Goal: Task Accomplishment & Management: Manage account settings

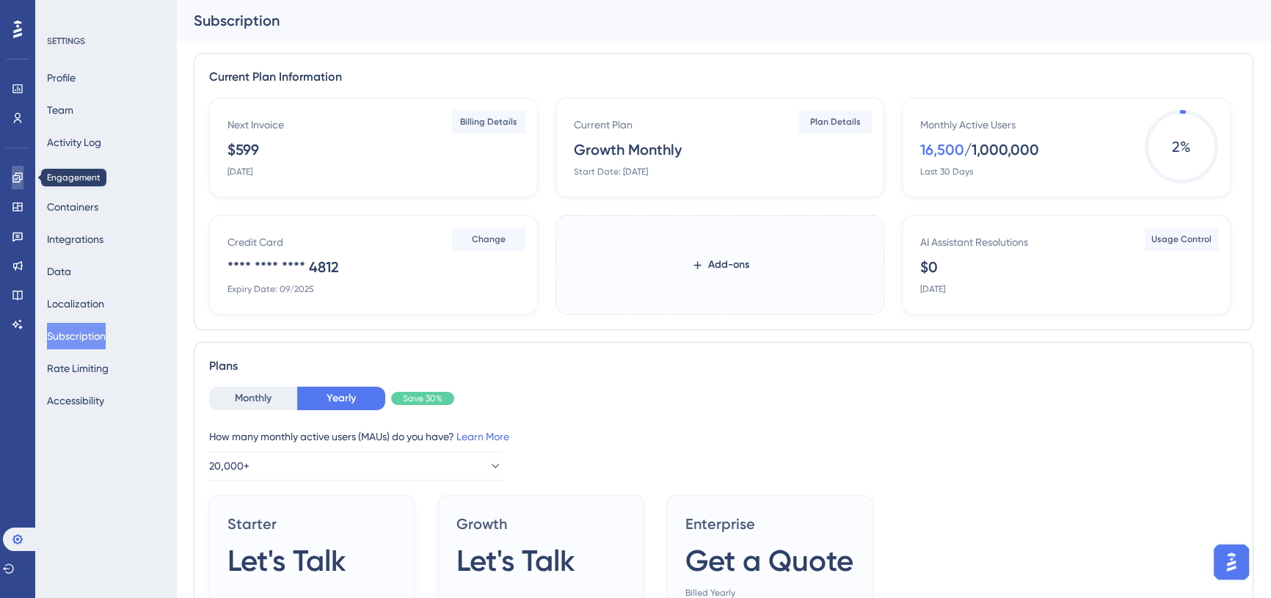
click at [15, 184] on link at bounding box center [18, 177] width 12 height 23
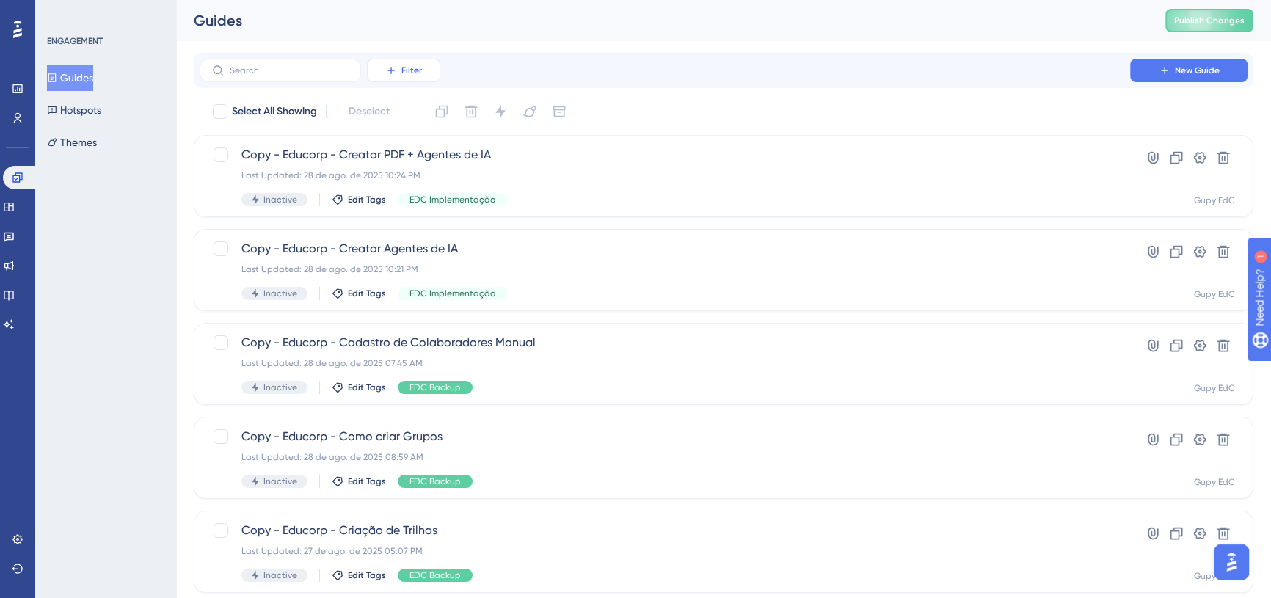
click at [398, 68] on button "Filter" at bounding box center [403, 70] width 73 height 23
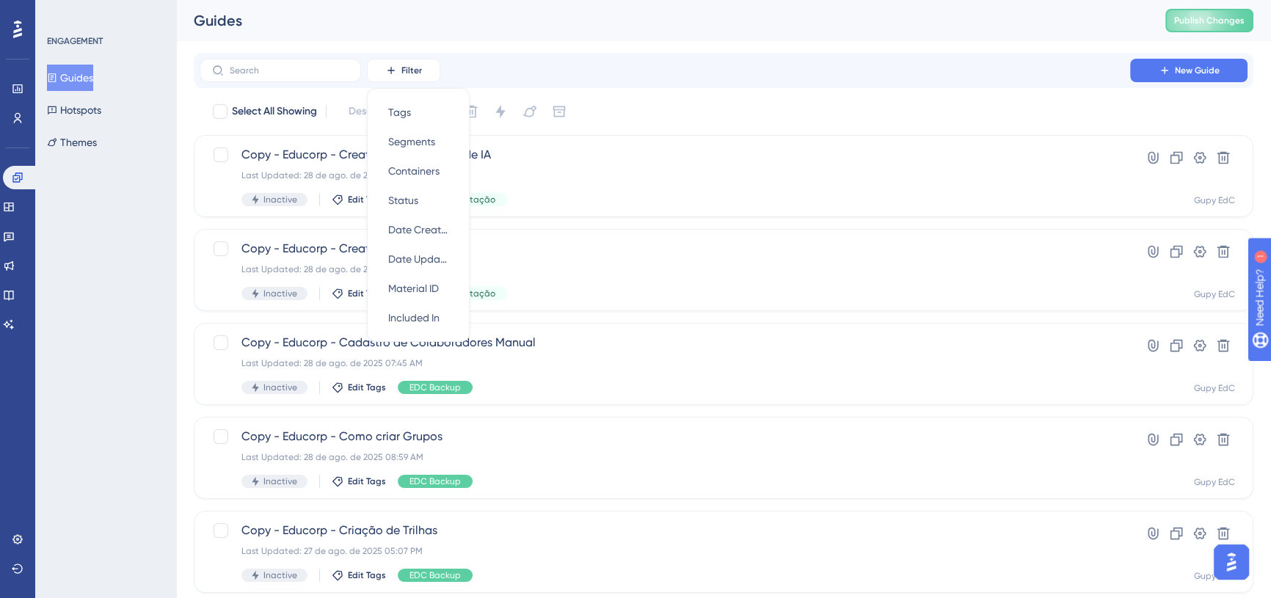
click at [672, 43] on div "Performance Users Engagement Widgets Feedback Product Updates Knowledge Base AI…" at bounding box center [723, 557] width 1095 height 1115
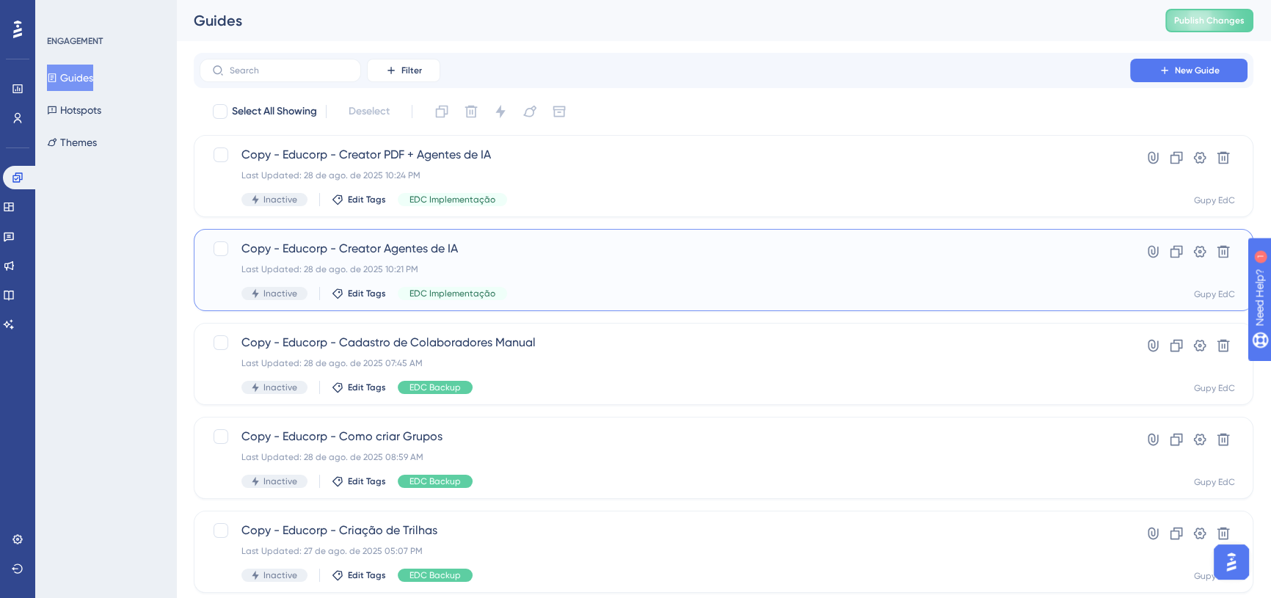
click at [545, 293] on div "Inactive Edit Tags EDC Implementação" at bounding box center [664, 293] width 847 height 13
click at [222, 155] on div at bounding box center [221, 154] width 15 height 15
checkbox input "true"
click at [221, 249] on div at bounding box center [221, 248] width 15 height 15
checkbox input "true"
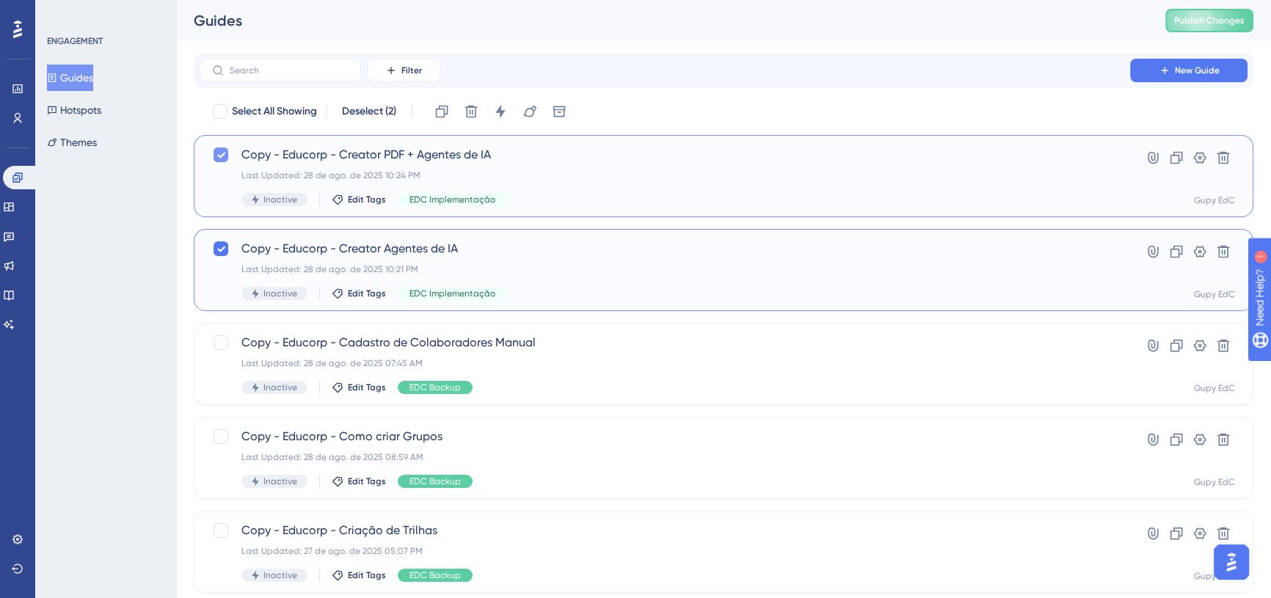
click at [222, 162] on div at bounding box center [221, 155] width 18 height 18
checkbox input "false"
click at [221, 244] on icon at bounding box center [220, 249] width 9 height 12
checkbox input "false"
click at [349, 197] on span "Edit Tags" at bounding box center [367, 200] width 38 height 12
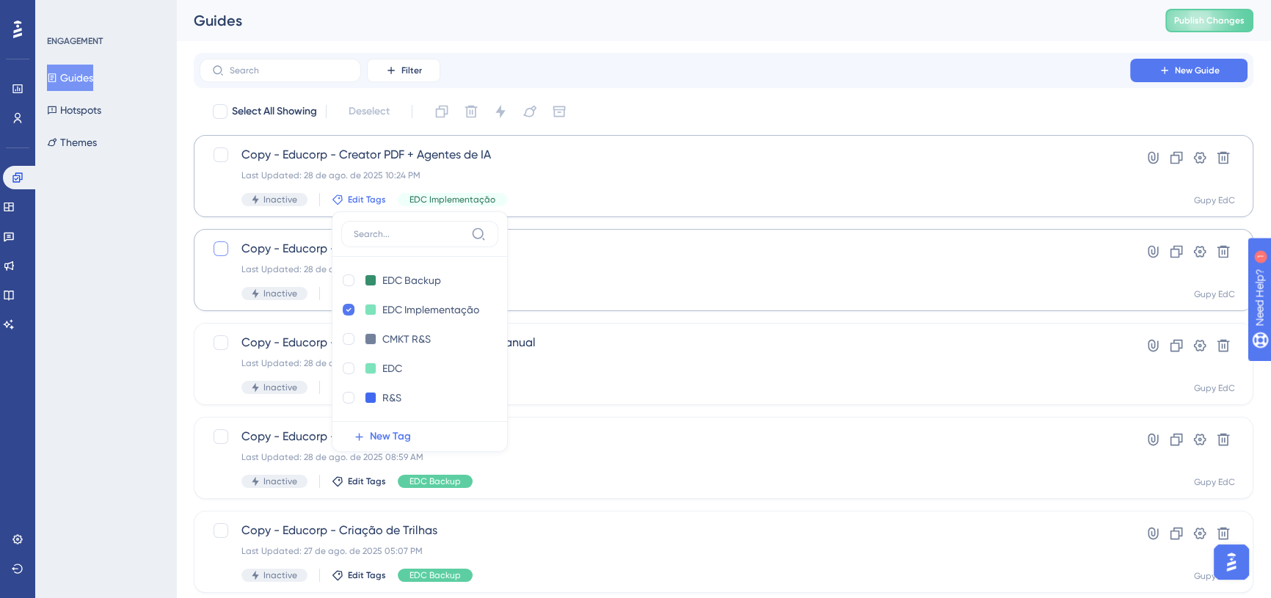
scroll to position [30, 0]
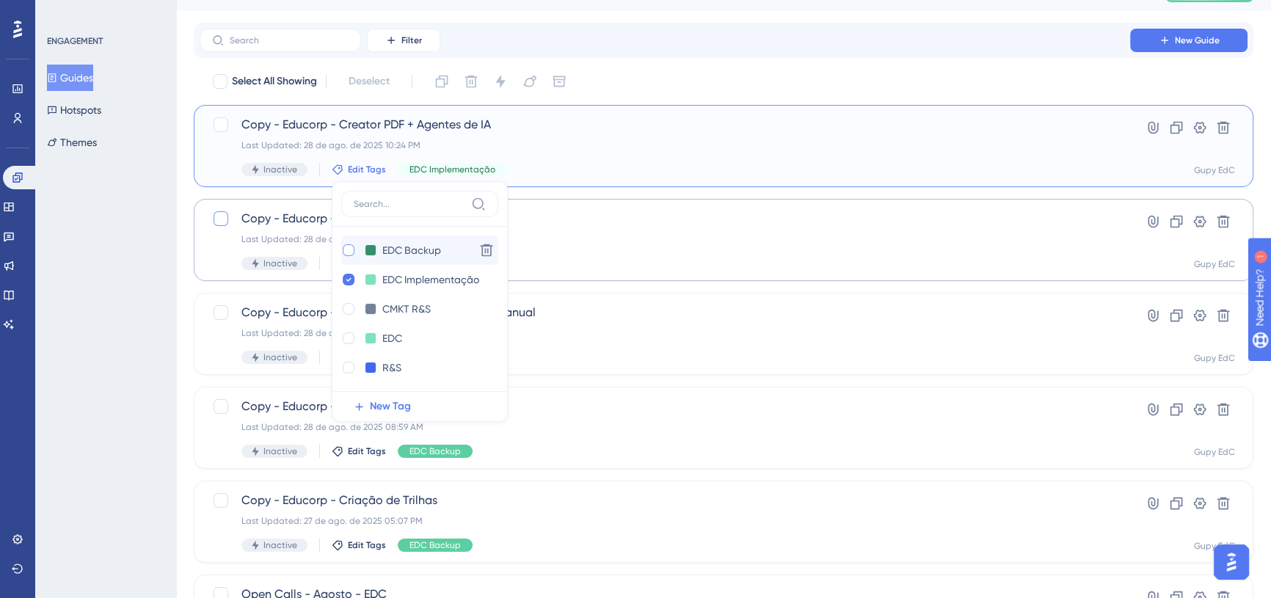
click at [346, 250] on div at bounding box center [349, 250] width 12 height 12
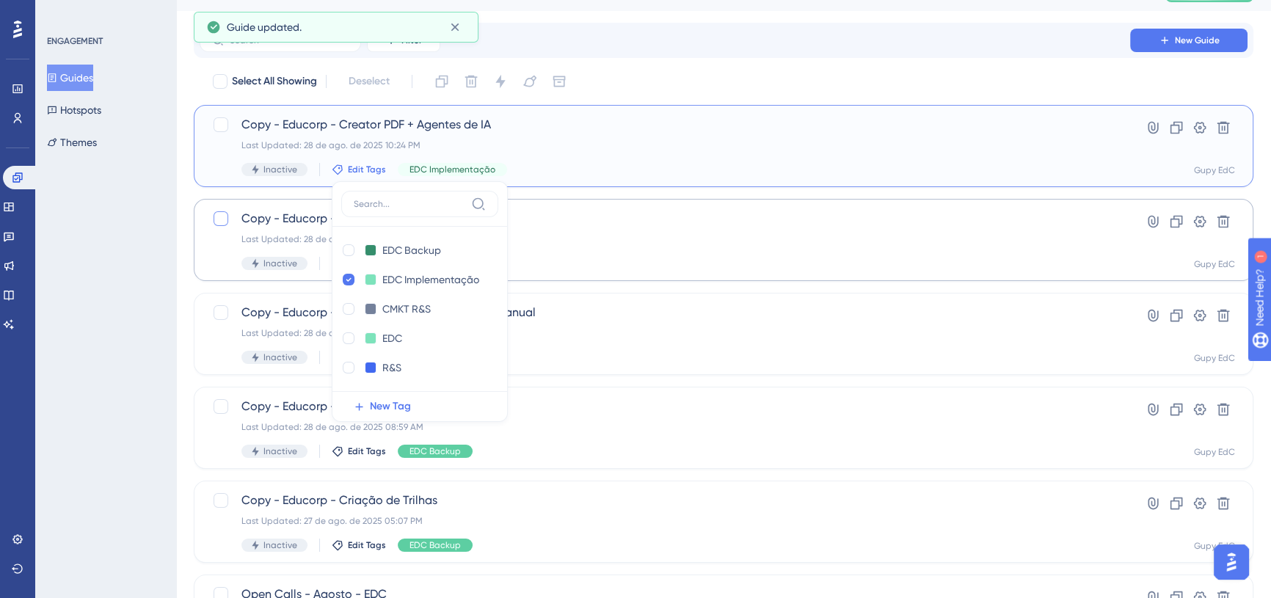
checkbox input "true"
click at [347, 280] on icon at bounding box center [349, 279] width 6 height 10
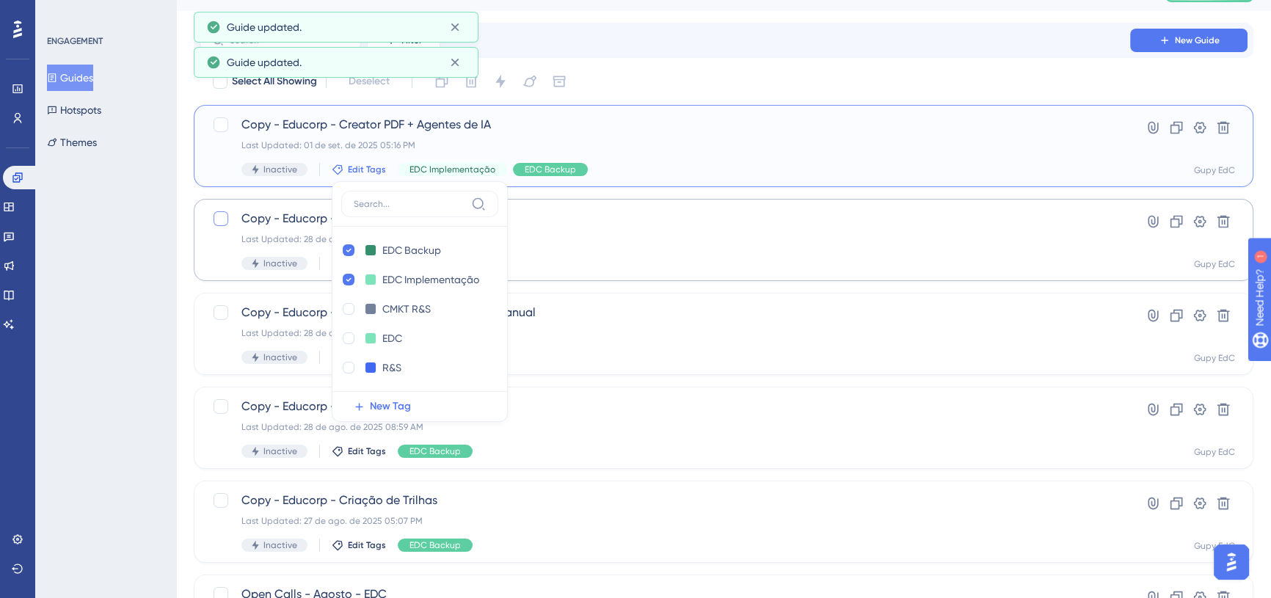
checkbox input "false"
click at [211, 243] on div "Copy - Educorp - Creator Agentes de IA Last Updated: [DATE] 10:21 PM Inactive E…" at bounding box center [724, 240] width 1060 height 82
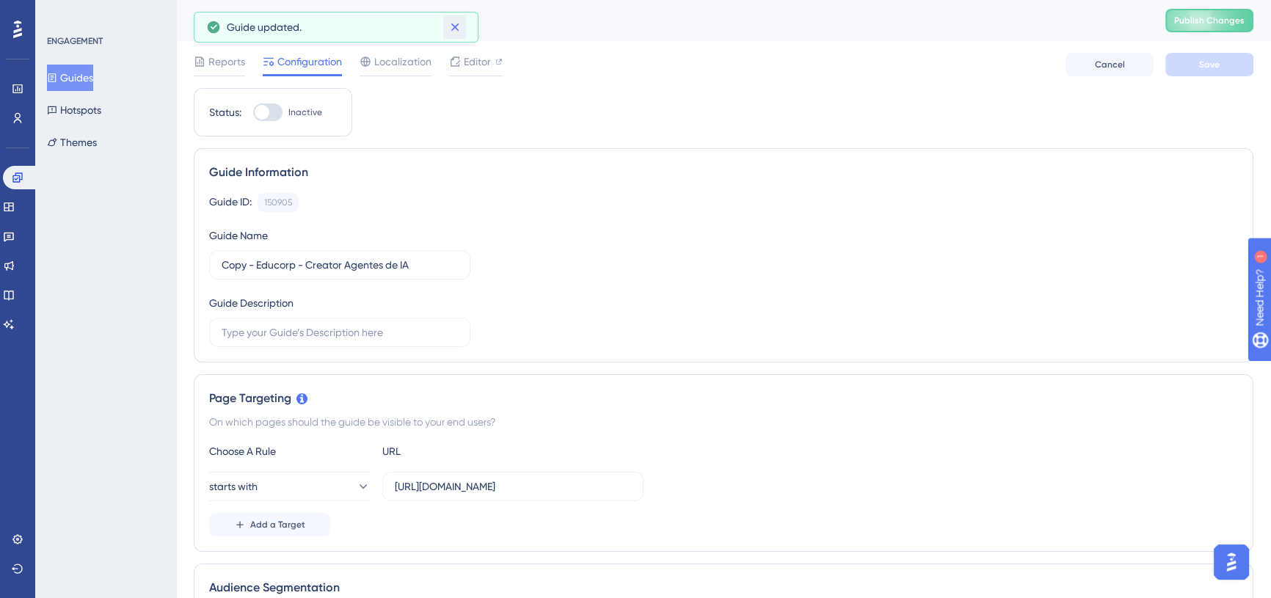
click at [452, 22] on icon at bounding box center [455, 27] width 15 height 15
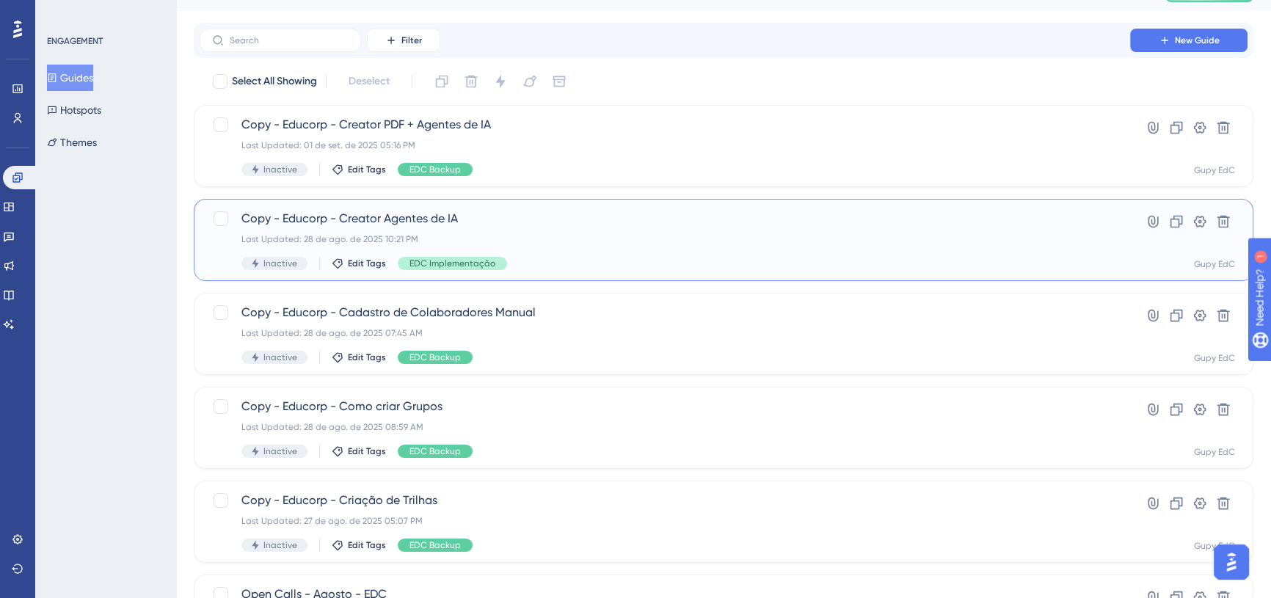
click at [472, 263] on span "EDC Implementação" at bounding box center [452, 264] width 86 height 12
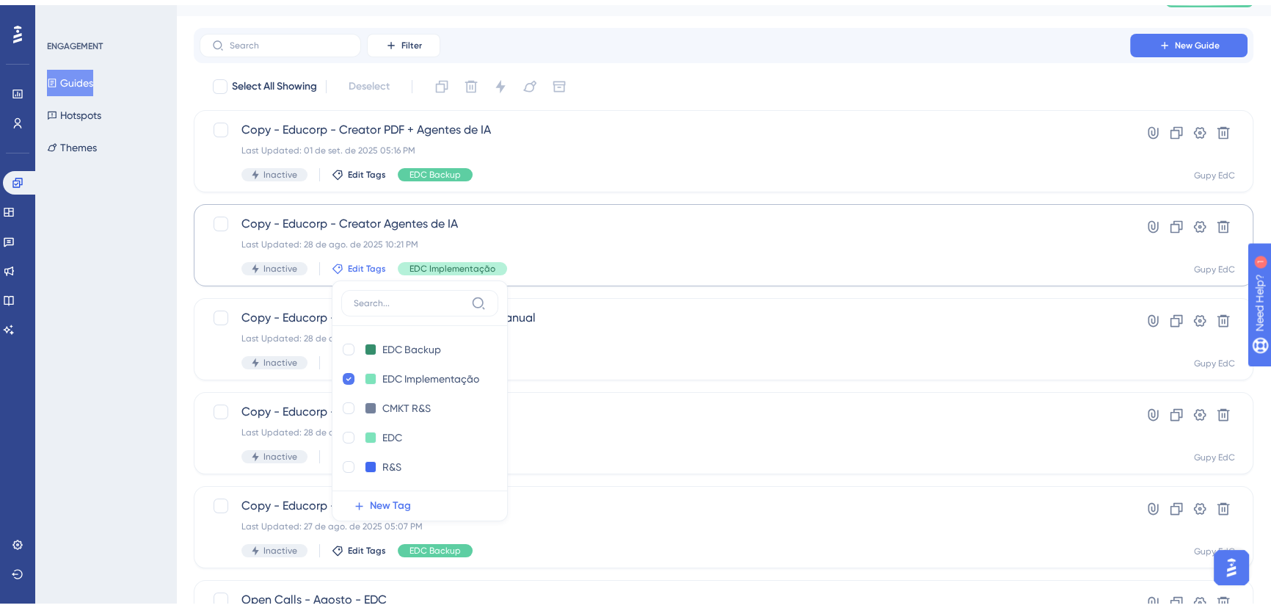
scroll to position [126, 0]
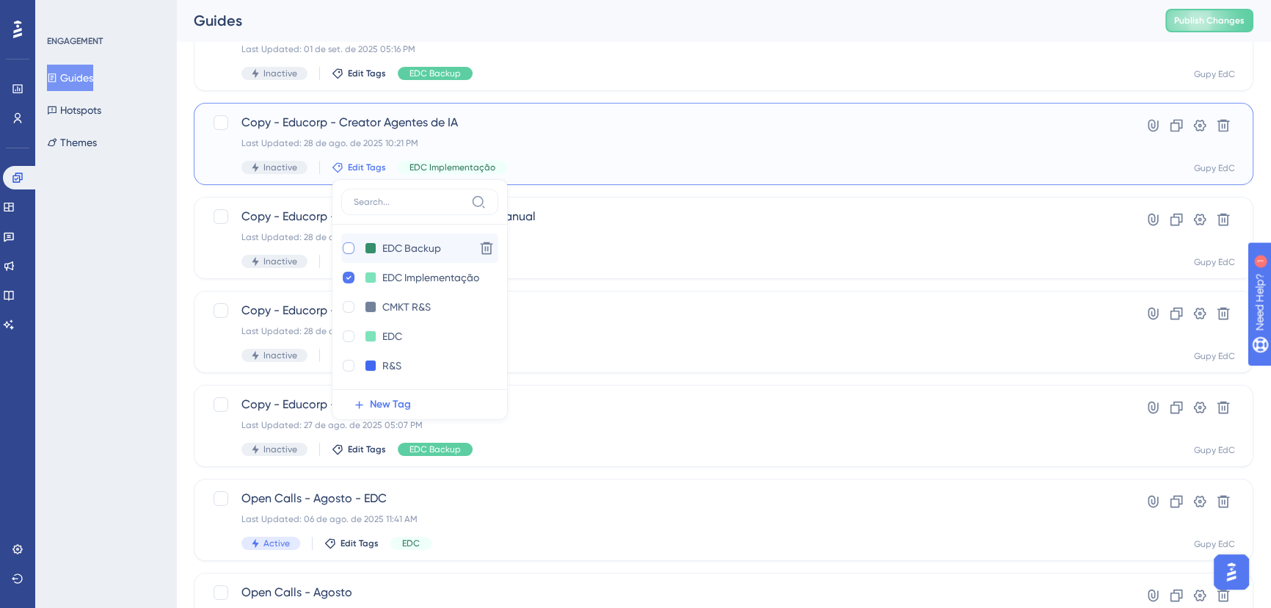
click at [343, 249] on div at bounding box center [349, 248] width 12 height 12
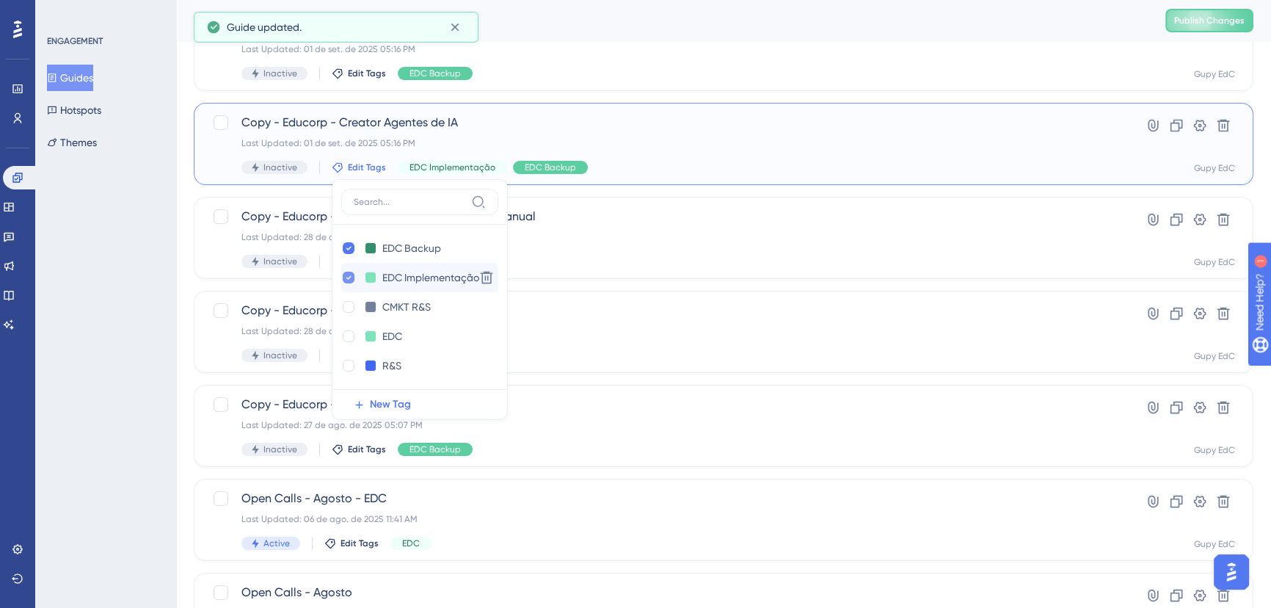
checkbox input "true"
drag, startPoint x: 349, startPoint y: 277, endPoint x: 340, endPoint y: 277, distance: 8.1
click at [349, 277] on icon at bounding box center [349, 277] width 6 height 10
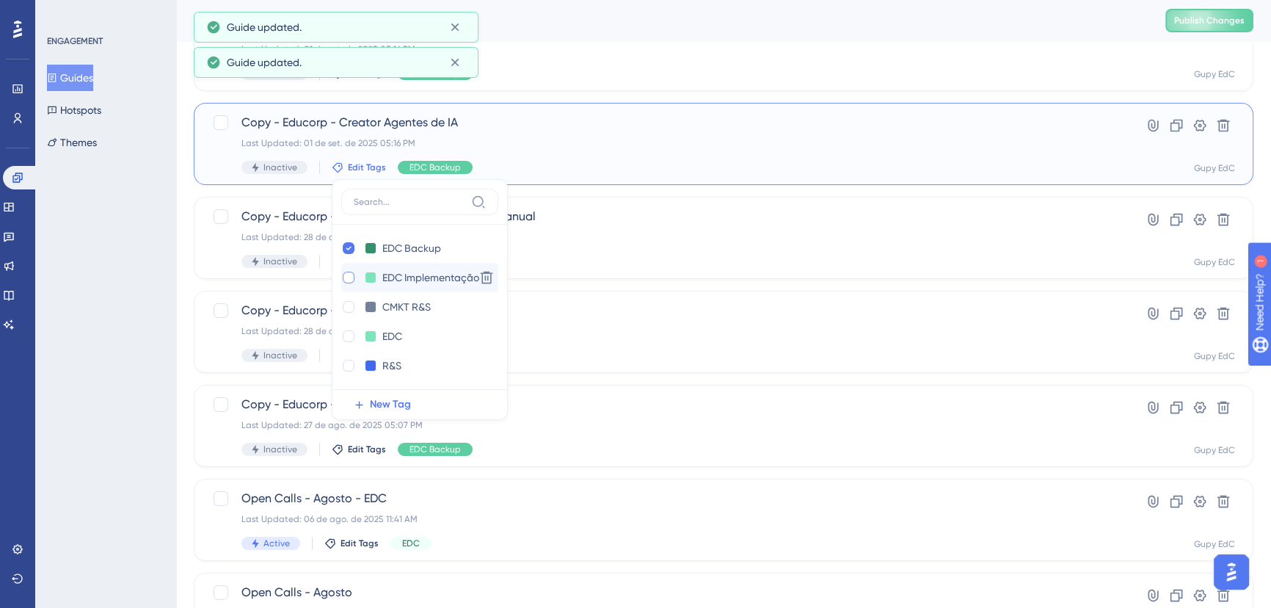
checkbox input "false"
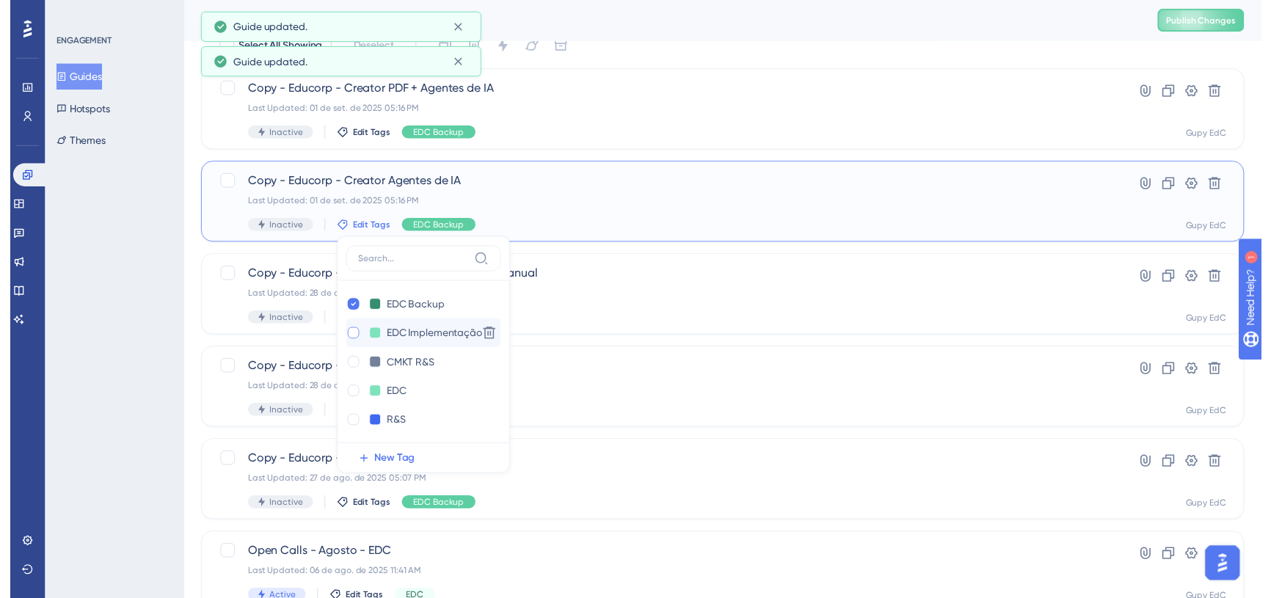
scroll to position [0, 0]
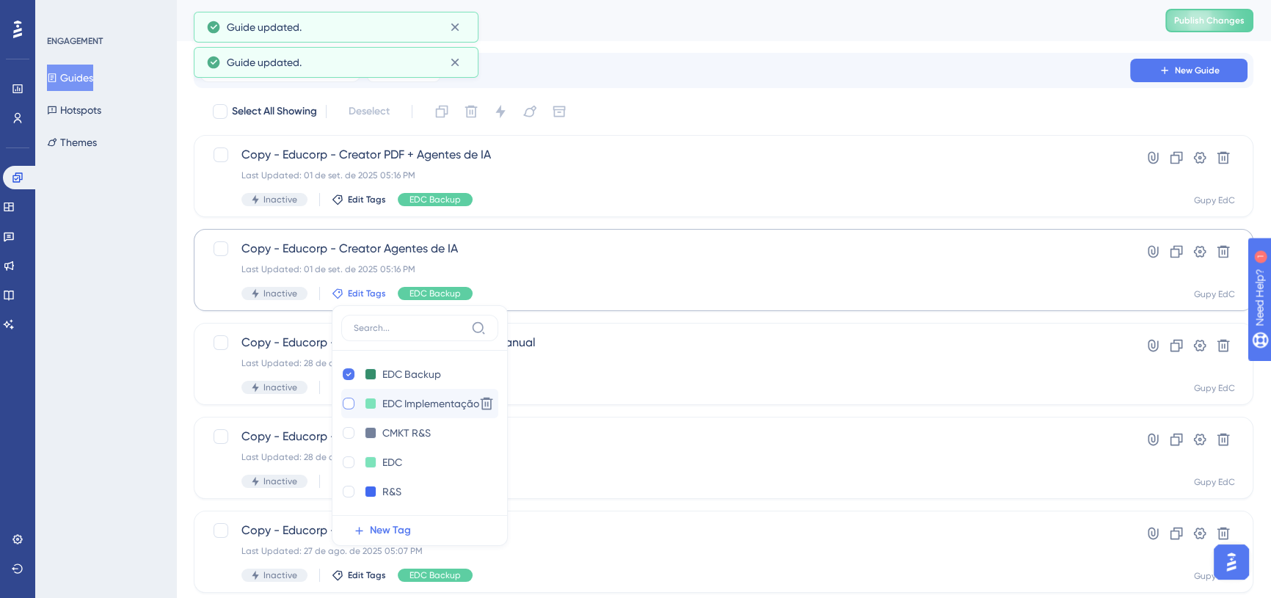
click at [748, 115] on div "Select All Showing Deselect" at bounding box center [732, 111] width 1042 height 23
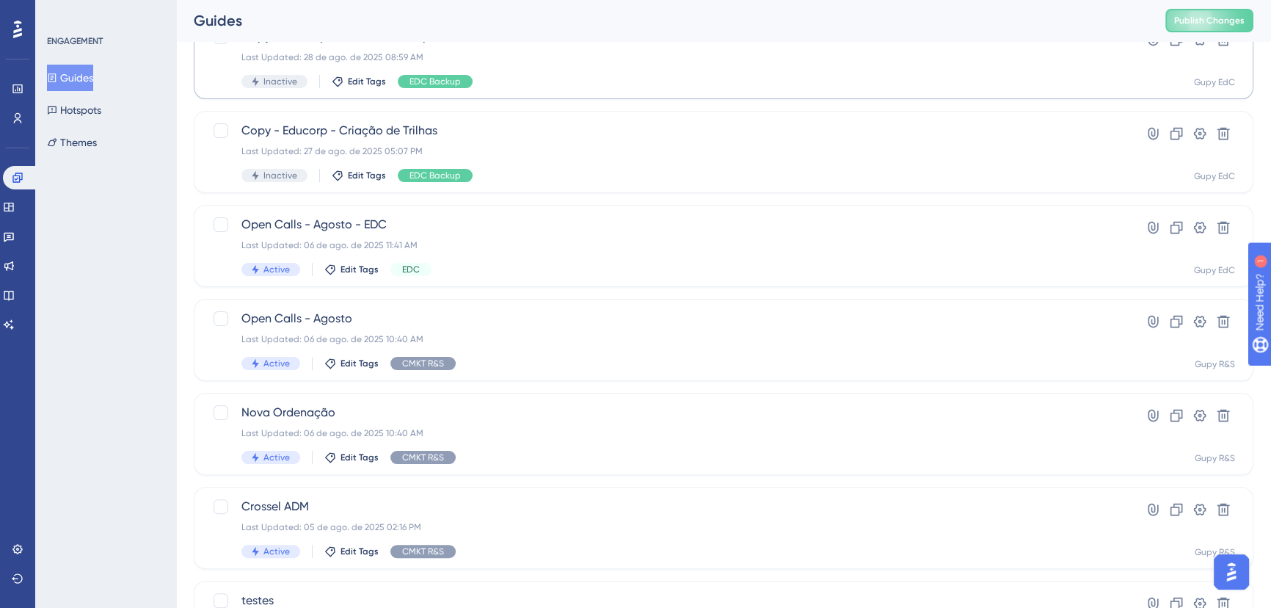
scroll to position [467, 0]
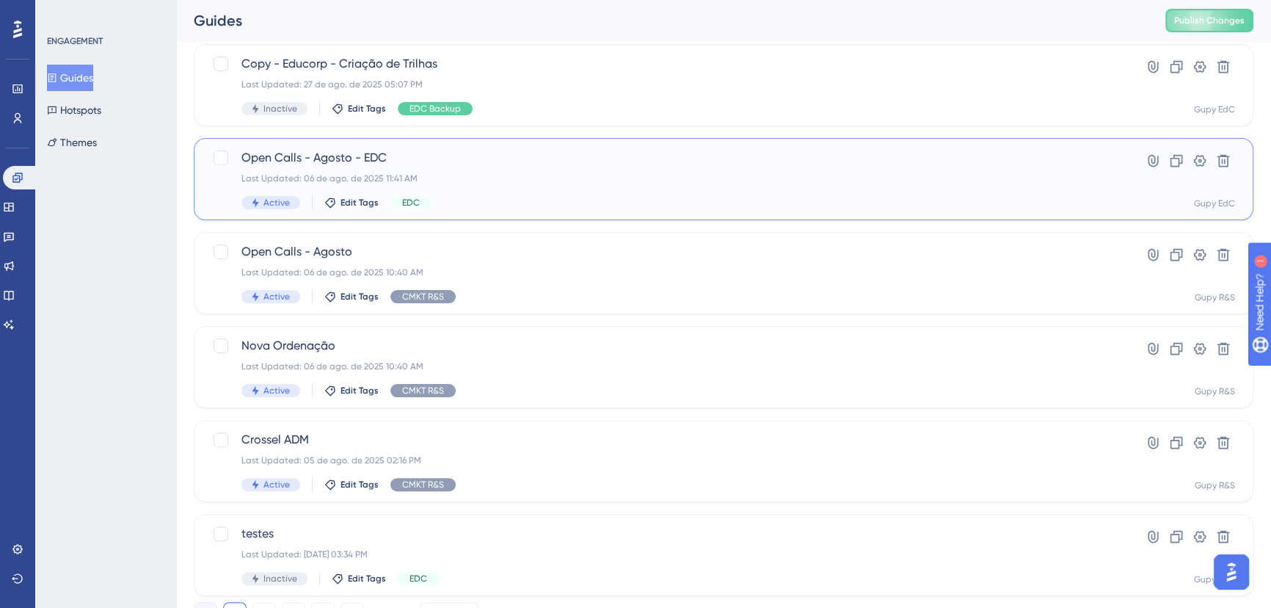
click at [732, 180] on div "Last Updated: 06 de ago. de 2025 11:41 AM" at bounding box center [664, 178] width 847 height 12
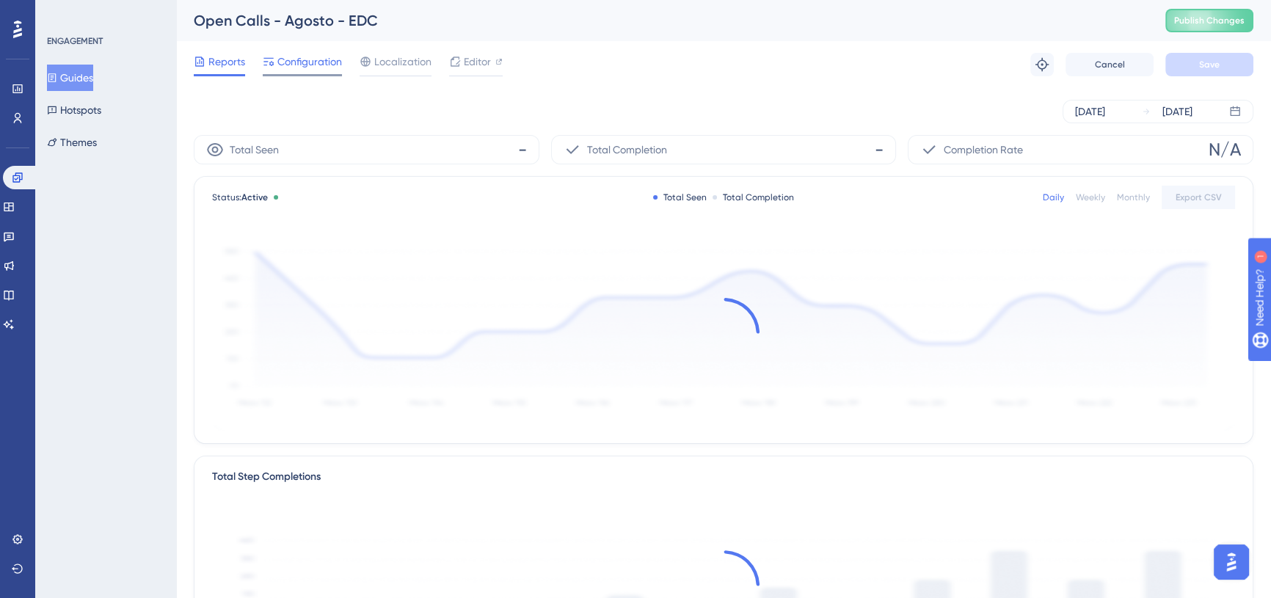
click at [308, 70] on span "Configuration" at bounding box center [309, 62] width 65 height 18
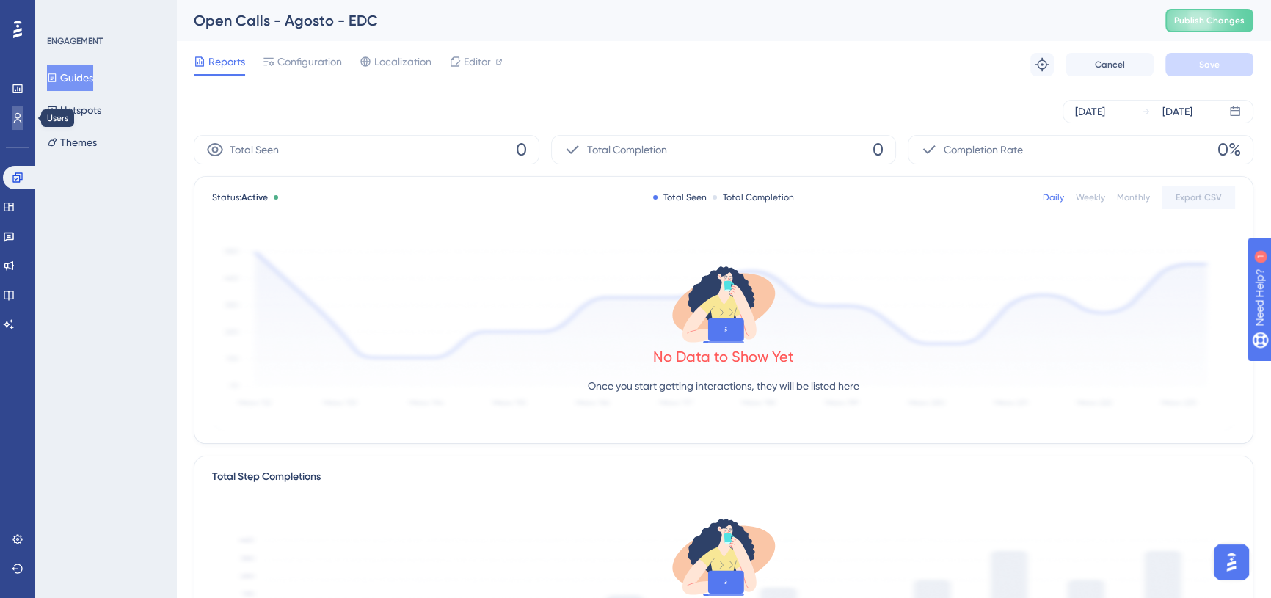
click at [23, 119] on link at bounding box center [18, 117] width 12 height 23
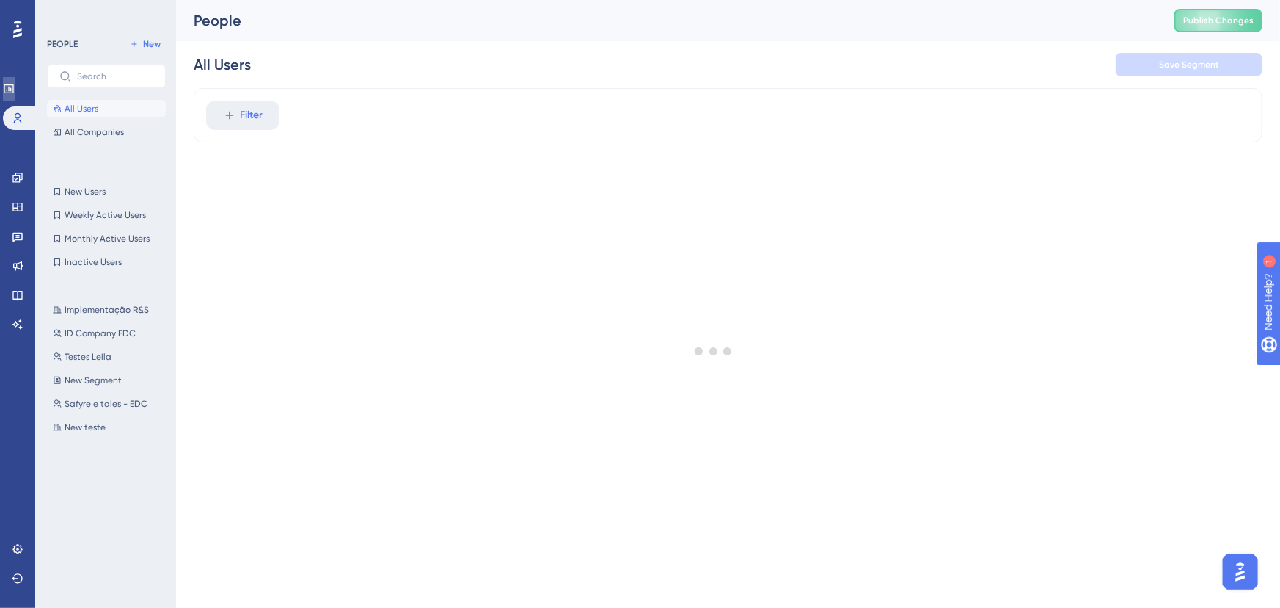
click at [15, 97] on link at bounding box center [9, 88] width 12 height 23
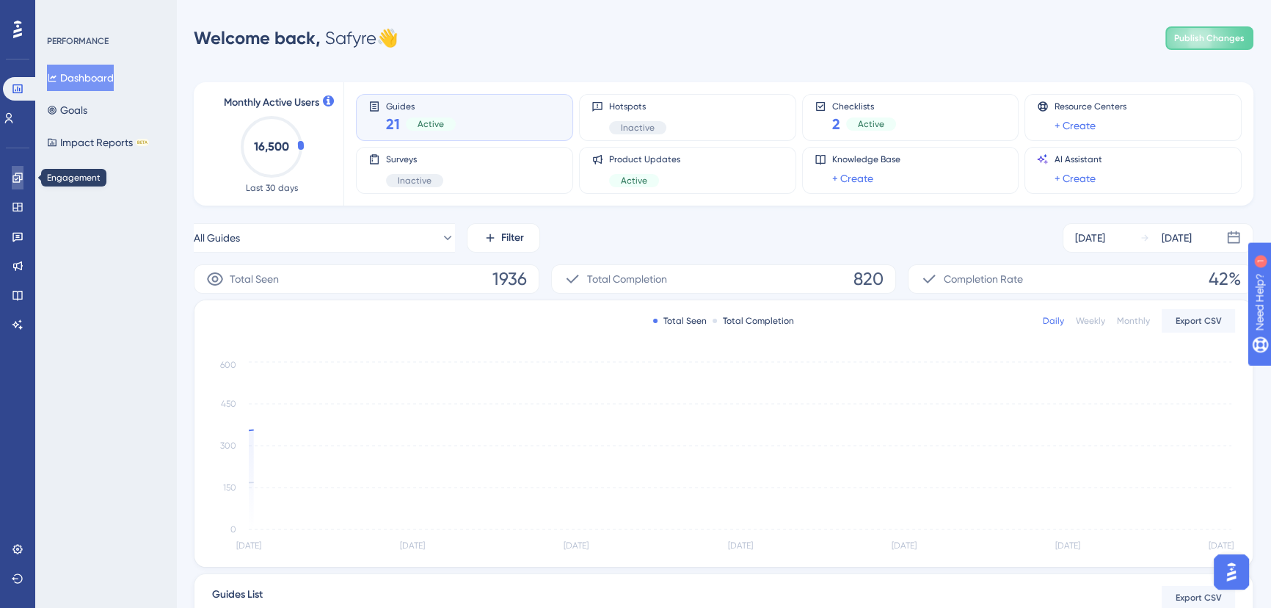
click at [19, 186] on link at bounding box center [18, 177] width 12 height 23
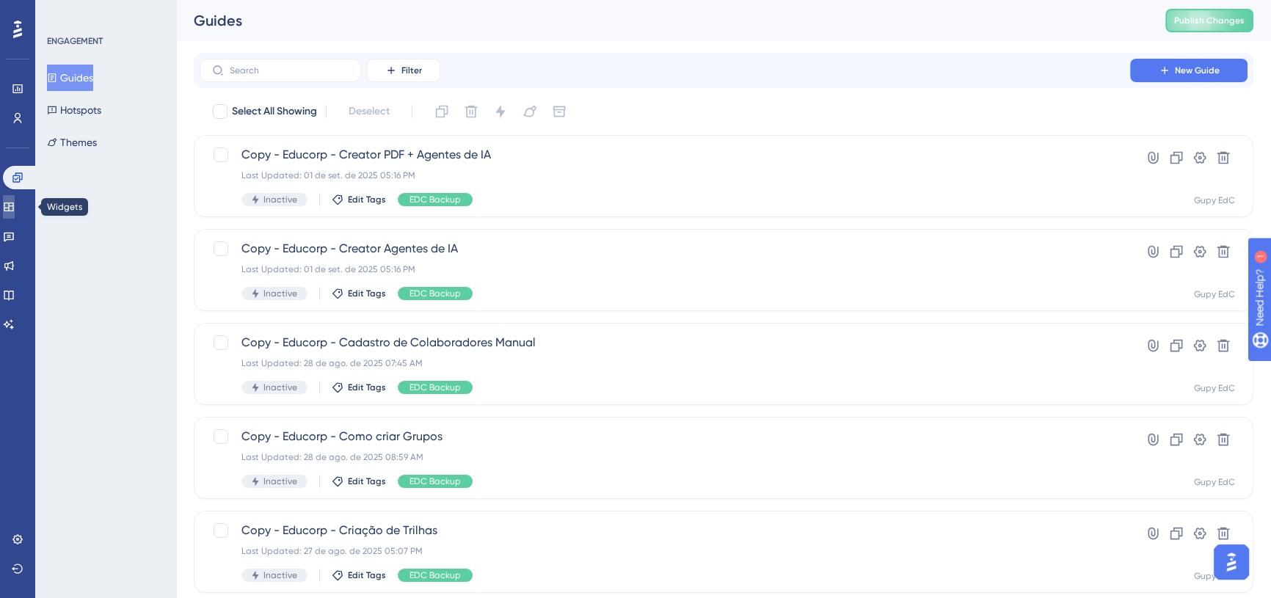
click at [15, 203] on icon at bounding box center [9, 207] width 12 height 12
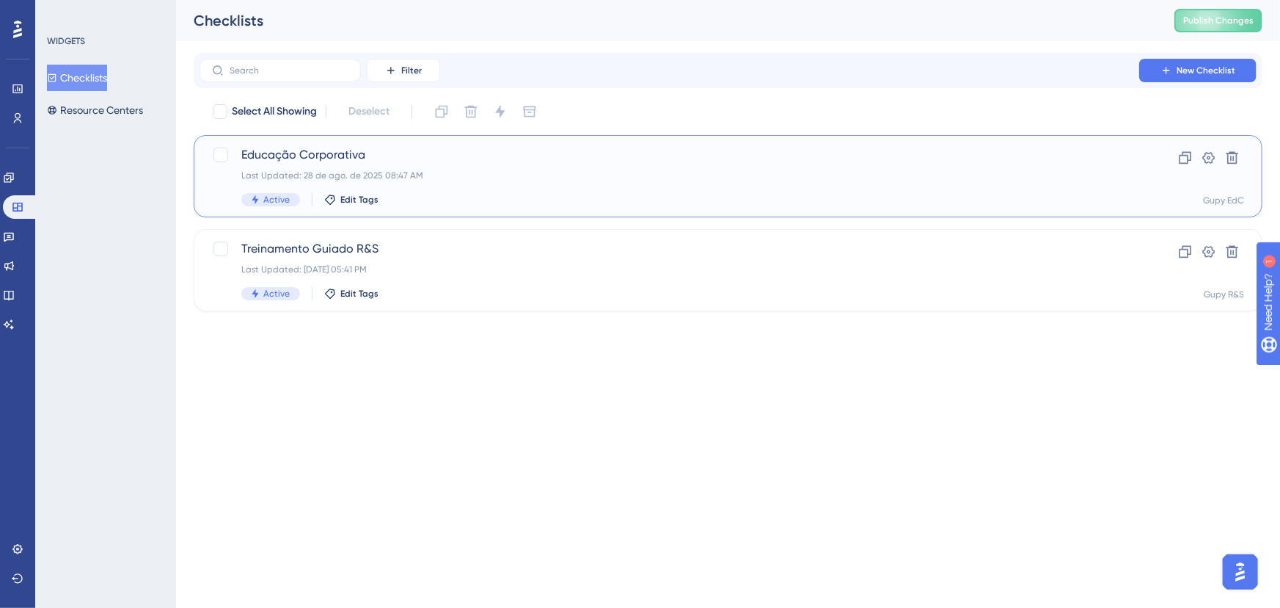
click at [496, 194] on div "Active Edit Tags" at bounding box center [669, 199] width 856 height 13
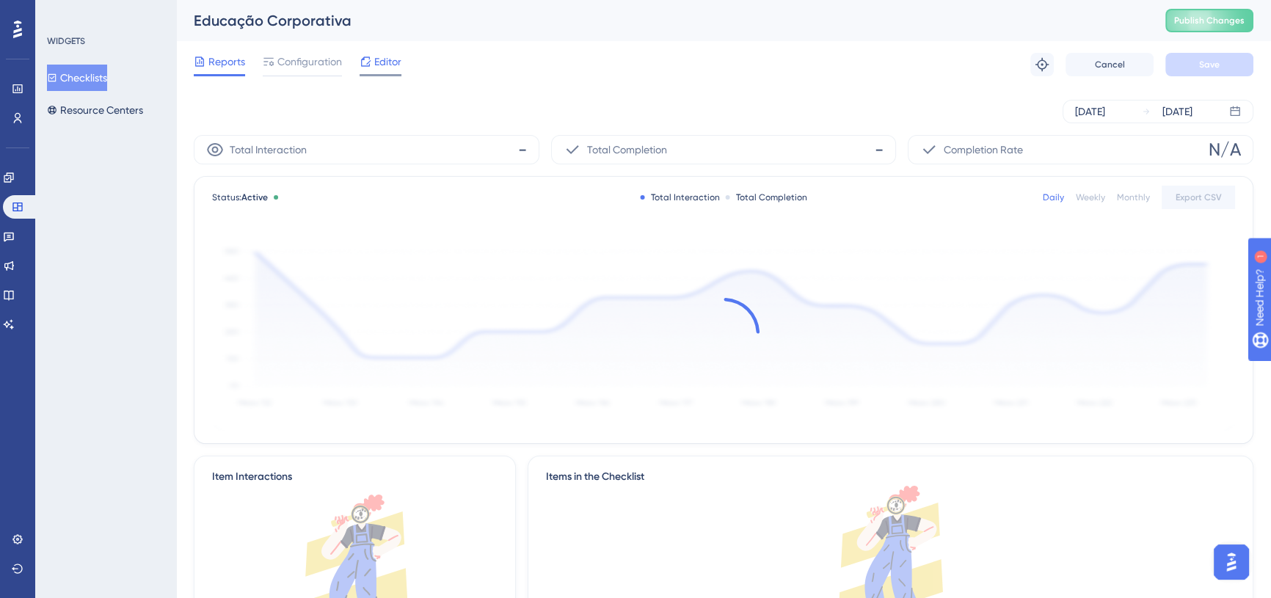
click at [370, 71] on div "Editor" at bounding box center [381, 64] width 42 height 23
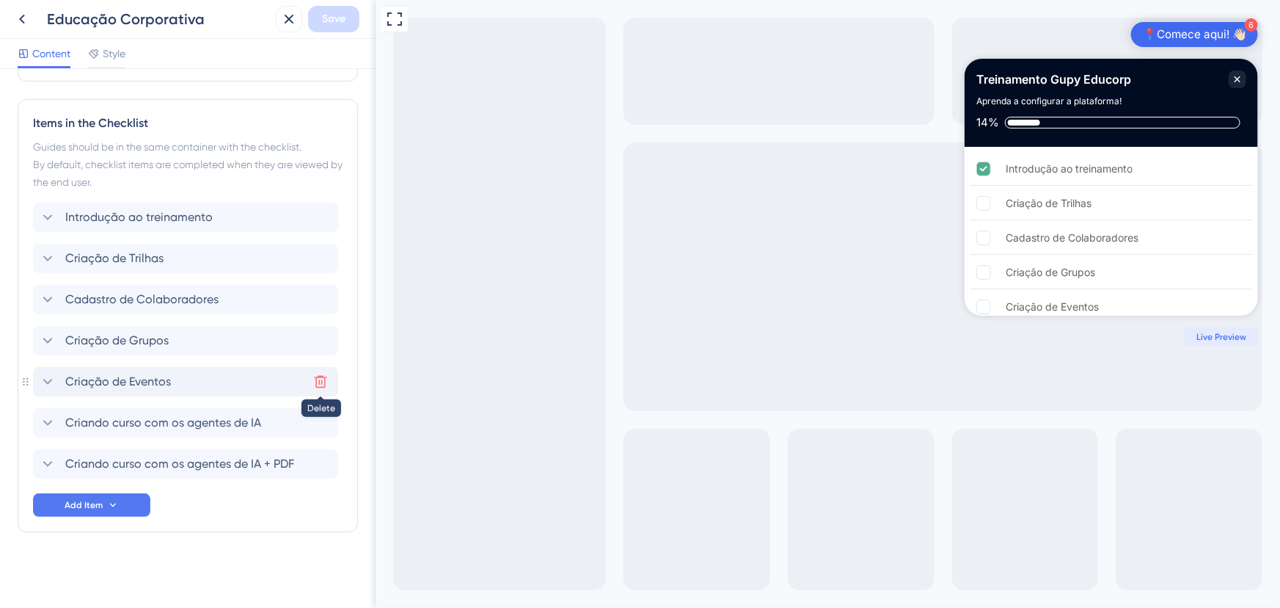
click at [316, 375] on icon at bounding box center [320, 381] width 15 height 15
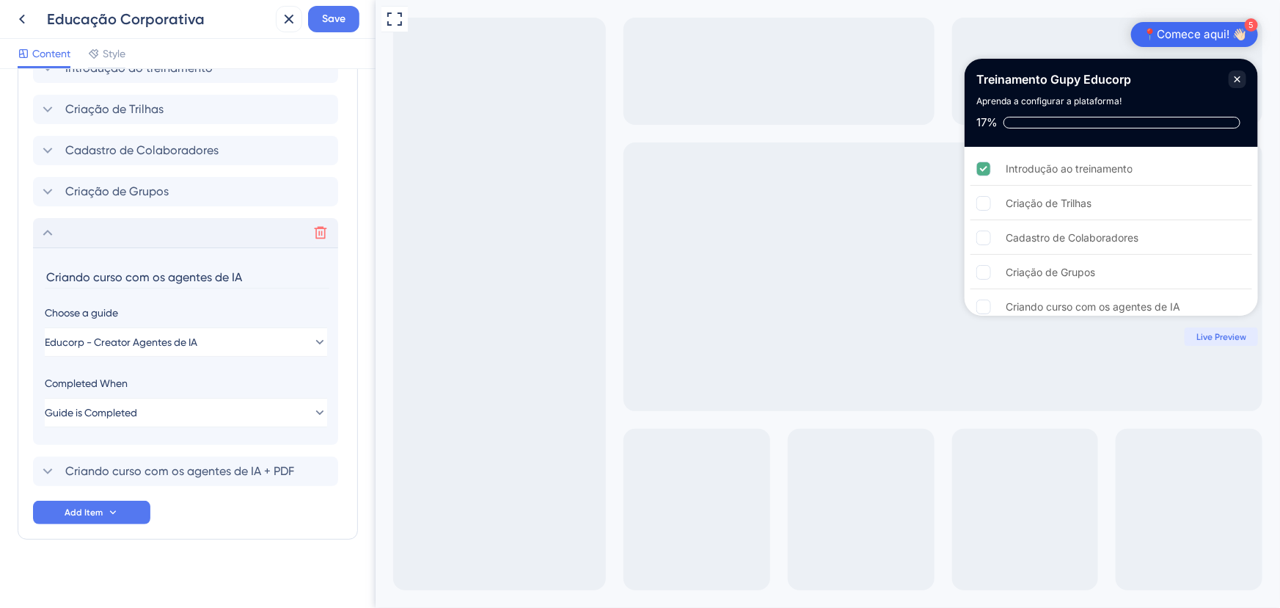
scroll to position [499, 0]
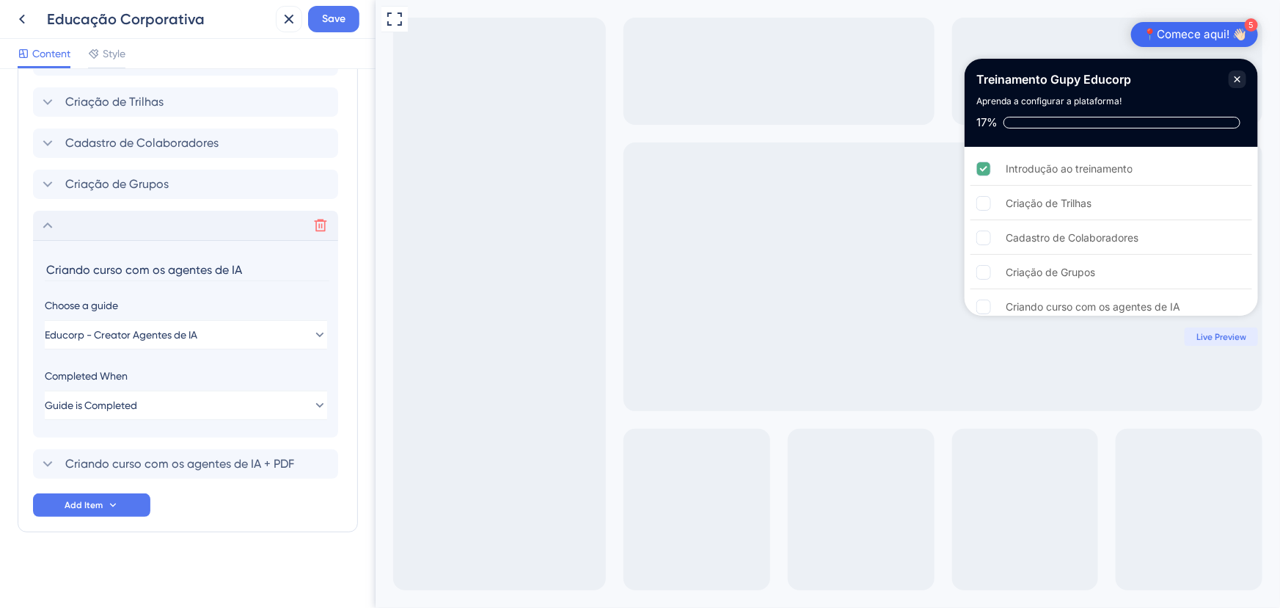
click at [50, 222] on icon at bounding box center [48, 225] width 18 height 18
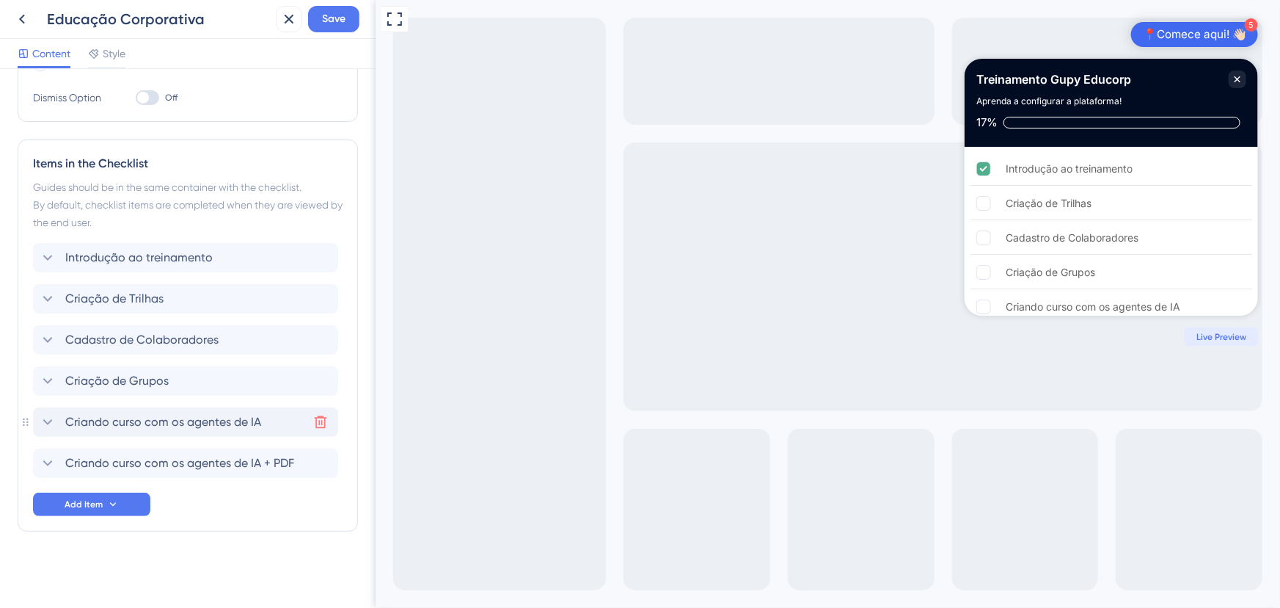
scroll to position [301, 0]
click at [350, 12] on button "Save" at bounding box center [333, 19] width 51 height 26
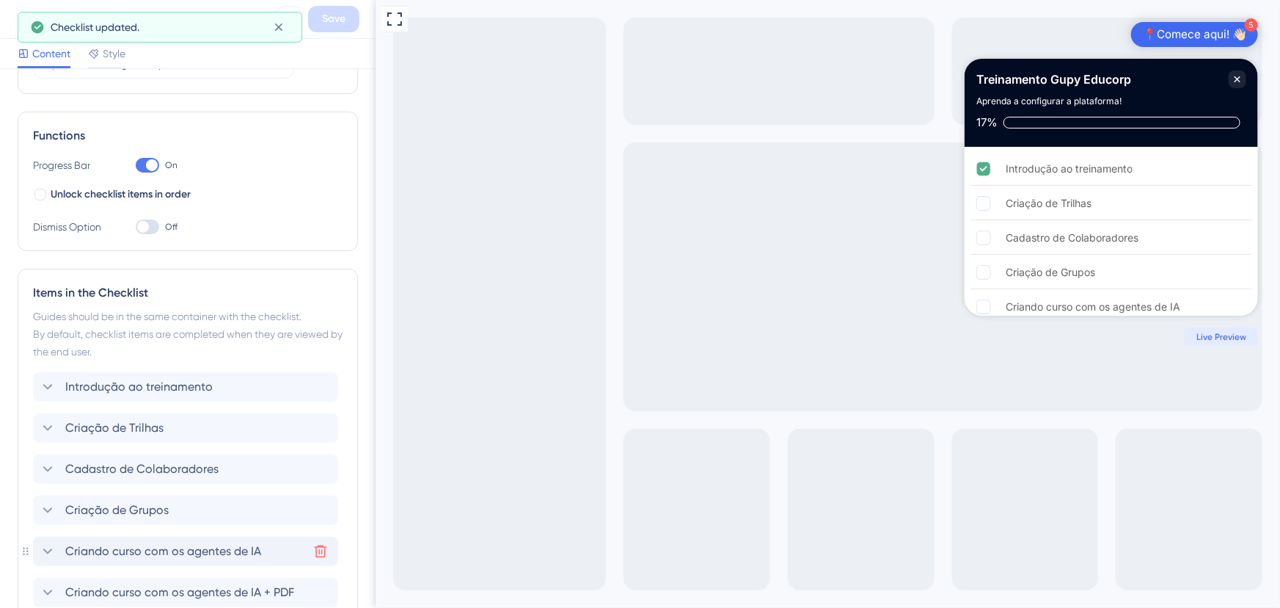
scroll to position [168, 0]
